Goal: Task Accomplishment & Management: Manage account settings

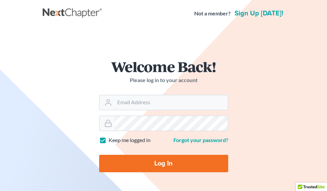
type input "lisap@cmmklaw.com"
click at [144, 159] on input "Log In" at bounding box center [163, 163] width 129 height 17
type input "Thinking..."
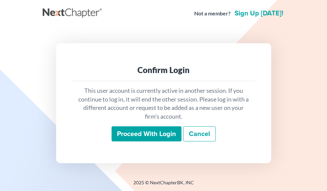
click at [154, 136] on input "Proceed with login" at bounding box center [146, 134] width 70 height 15
